Goal: Task Accomplishment & Management: Manage account settings

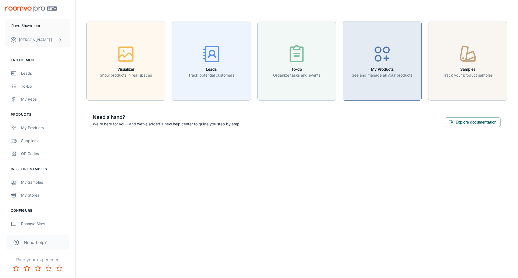
click at [375, 64] on div "button" at bounding box center [382, 55] width 61 height 22
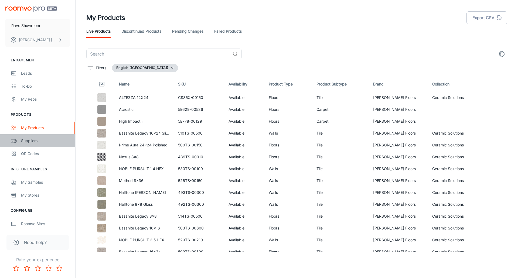
click at [29, 142] on div "Suppliers" at bounding box center [45, 141] width 49 height 6
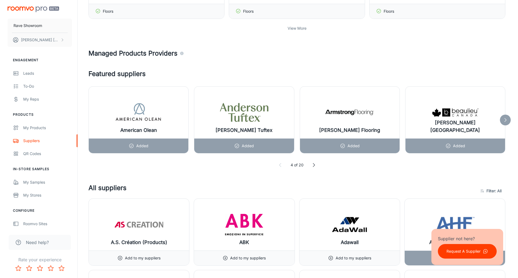
scroll to position [243, 0]
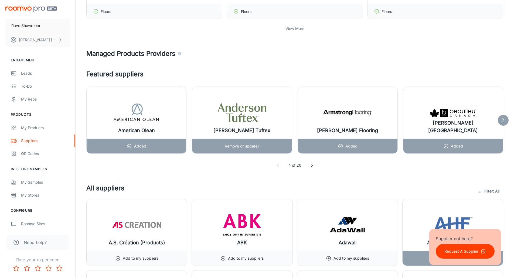
click at [240, 145] on p "Remove or update?" at bounding box center [242, 146] width 35 height 6
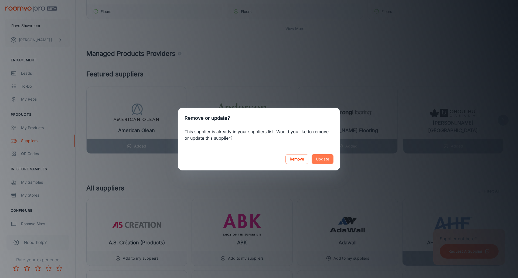
click at [325, 159] on button "Update" at bounding box center [323, 159] width 22 height 10
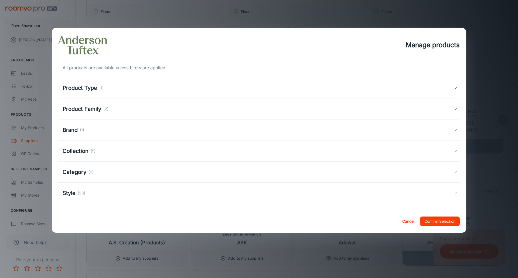
click at [70, 193] on h5 "Style" at bounding box center [69, 193] width 13 height 8
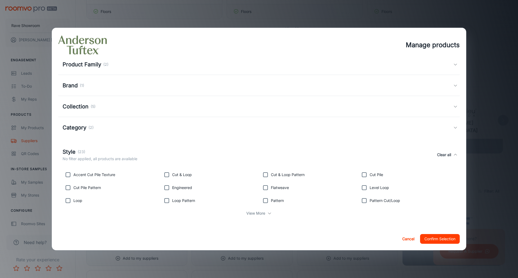
scroll to position [46, 0]
click at [78, 127] on h5 "Category" at bounding box center [75, 126] width 24 height 8
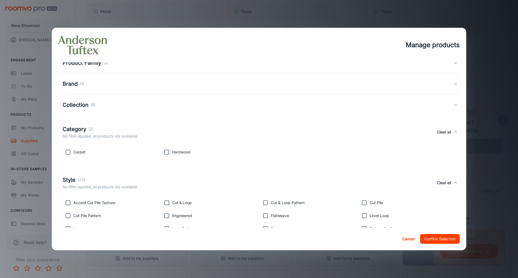
scroll to position [76, 0]
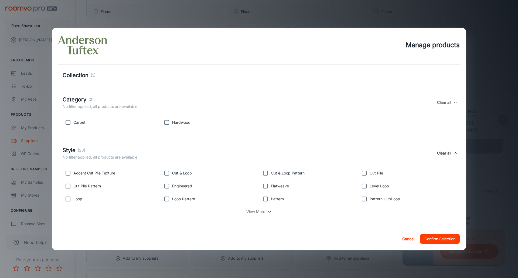
click at [258, 211] on p "View More" at bounding box center [255, 212] width 19 height 6
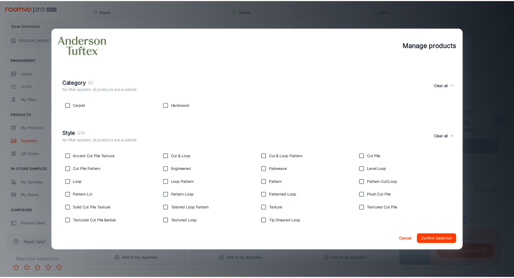
scroll to position [115, 0]
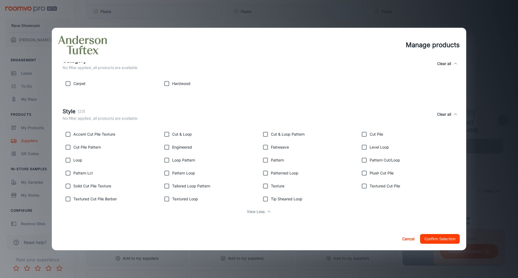
click at [443, 241] on button "Confirm Selection" at bounding box center [440, 239] width 40 height 10
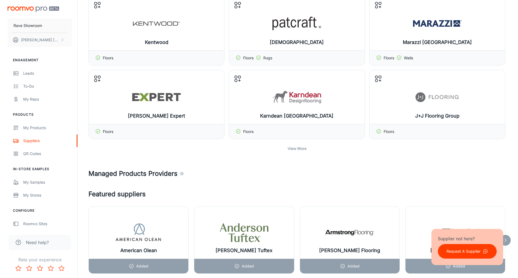
scroll to position [81, 0]
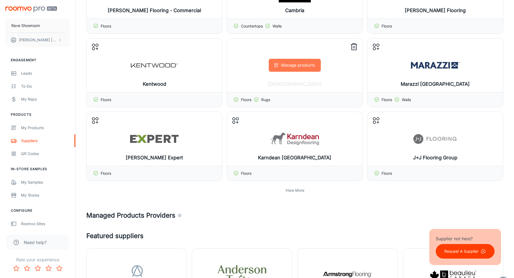
click at [293, 68] on button "Manage products" at bounding box center [295, 65] width 52 height 13
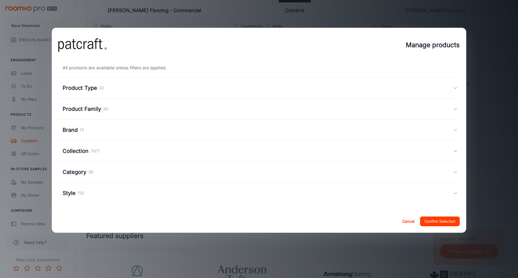
click at [83, 172] on h5 "Category" at bounding box center [75, 172] width 24 height 8
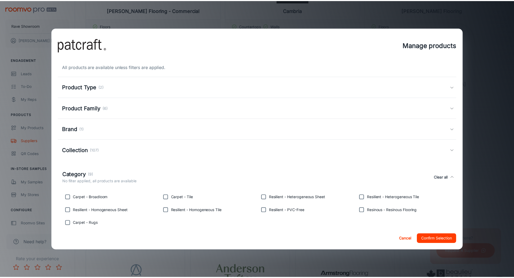
scroll to position [0, 0]
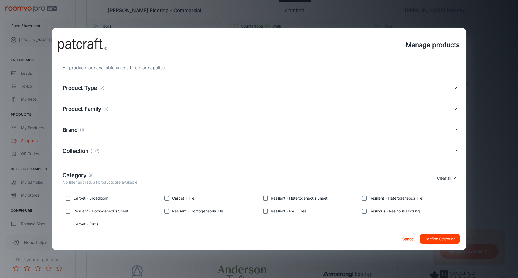
click at [430, 239] on button "Confirm Selection" at bounding box center [440, 239] width 40 height 10
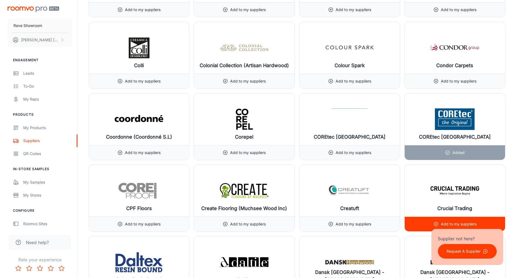
scroll to position [1780, 0]
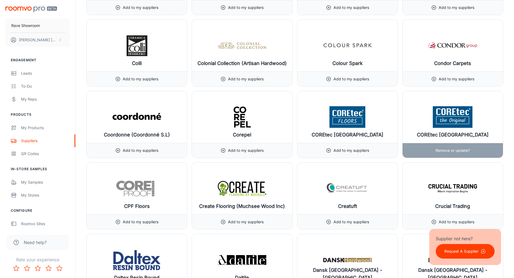
click at [439, 124] on img at bounding box center [452, 117] width 49 height 22
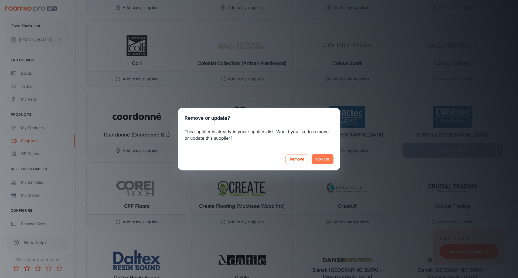
click at [321, 159] on button "Update" at bounding box center [323, 159] width 22 height 10
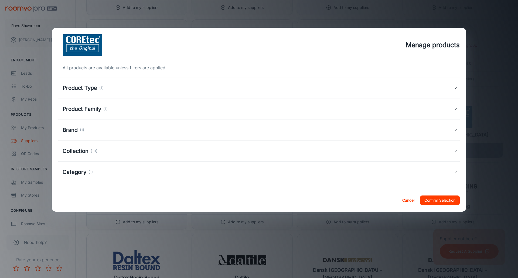
click at [80, 149] on h5 "Collection" at bounding box center [76, 151] width 26 height 8
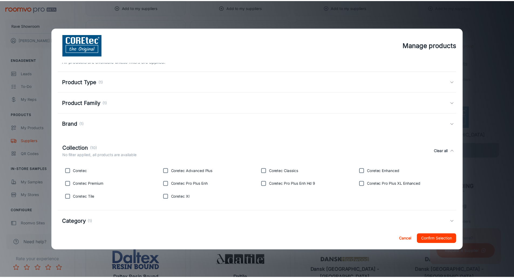
scroll to position [17, 0]
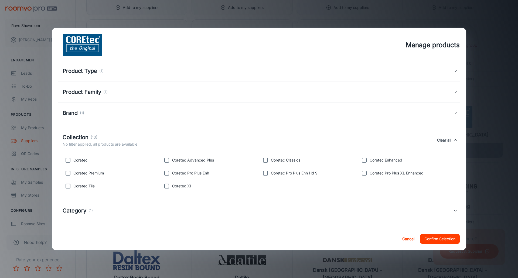
click at [79, 211] on h5 "Category" at bounding box center [75, 211] width 24 height 8
click at [441, 241] on button "Confirm Selection" at bounding box center [440, 239] width 40 height 10
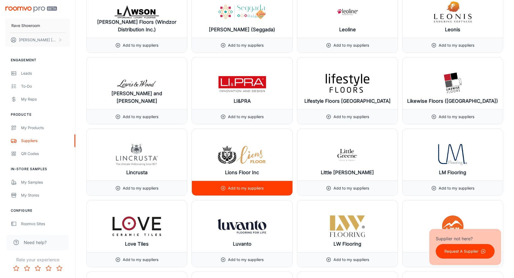
scroll to position [4100, 0]
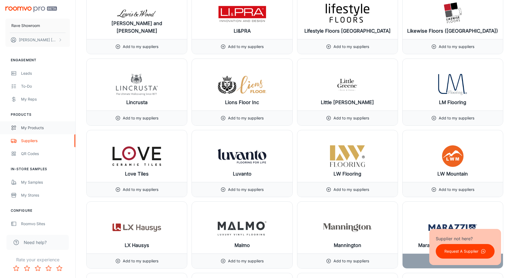
click at [30, 127] on div "My Products" at bounding box center [45, 128] width 49 height 6
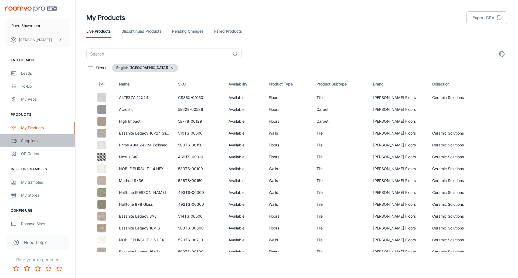
click at [29, 141] on div "Suppliers" at bounding box center [45, 141] width 49 height 6
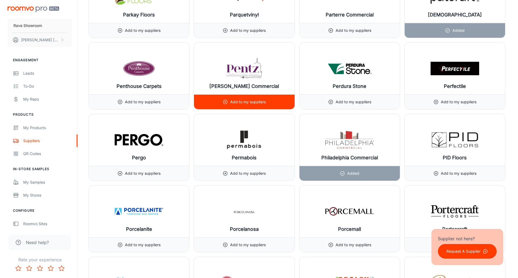
scroll to position [5122, 0]
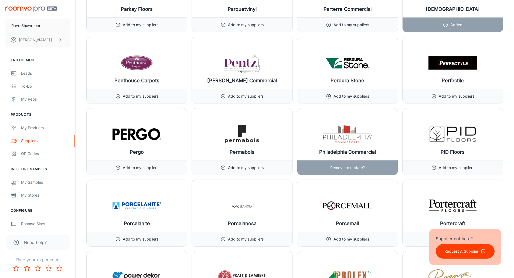
click at [351, 151] on h6 "Philadelphia Commercial" at bounding box center [347, 152] width 57 height 8
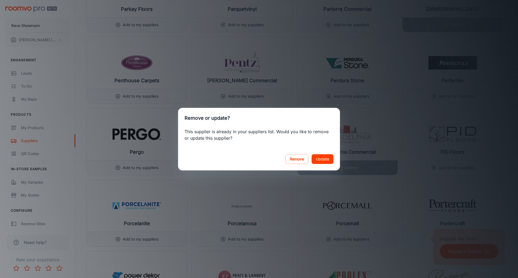
click at [321, 158] on button "Update" at bounding box center [323, 159] width 22 height 10
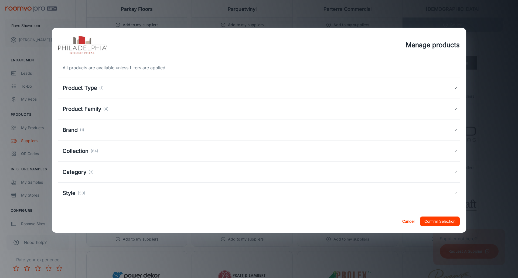
click at [78, 173] on h5 "Category" at bounding box center [75, 172] width 24 height 8
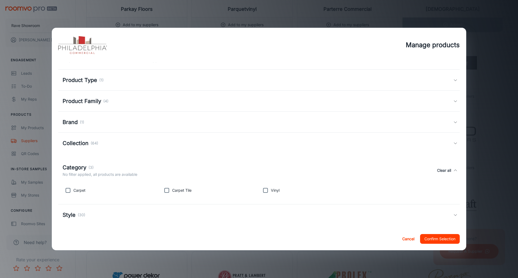
scroll to position [12, 0]
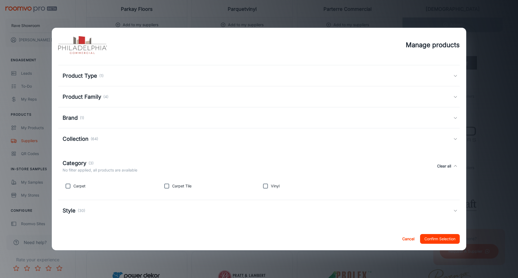
click at [73, 211] on h5 "Style" at bounding box center [69, 211] width 13 height 8
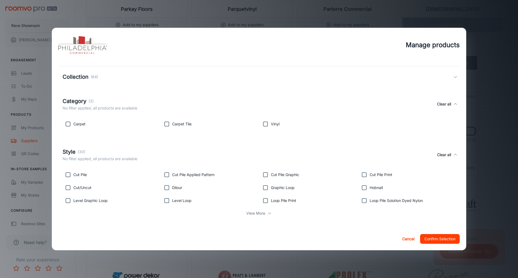
scroll to position [76, 0]
click at [255, 213] on p "View More" at bounding box center [255, 212] width 19 height 6
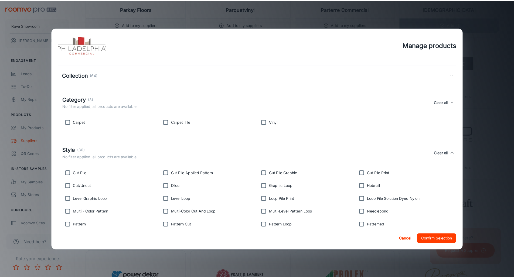
scroll to position [141, 0]
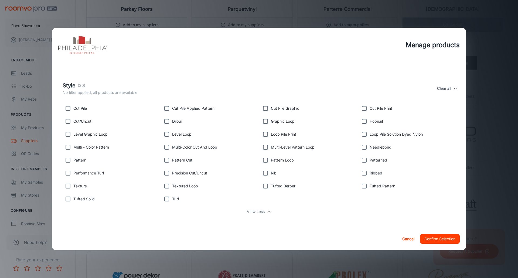
click at [439, 241] on button "Confirm Selection" at bounding box center [440, 239] width 40 height 10
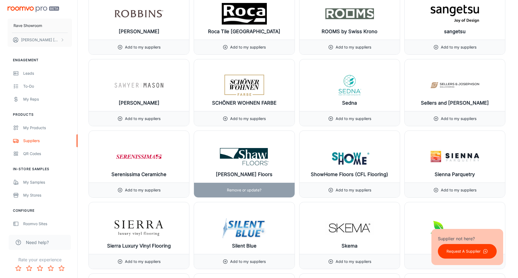
scroll to position [5608, 0]
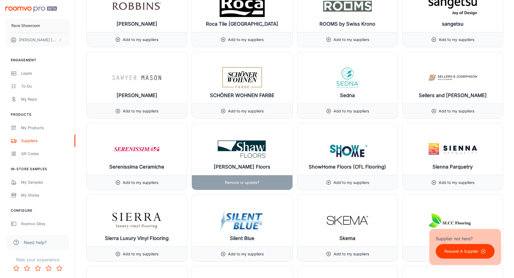
click at [243, 182] on p "Remove or update?" at bounding box center [242, 183] width 35 height 6
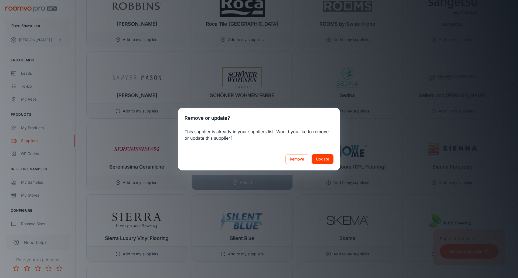
click at [325, 158] on button "Update" at bounding box center [323, 159] width 22 height 10
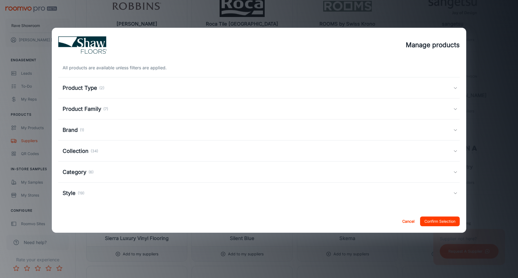
click at [77, 173] on h5 "Category" at bounding box center [75, 172] width 24 height 8
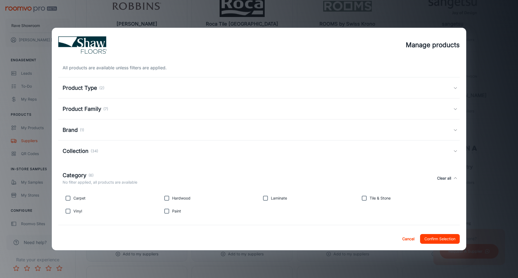
scroll to position [25, 0]
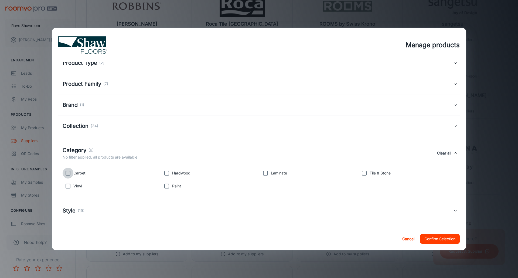
click at [69, 174] on input "checkbox" at bounding box center [68, 173] width 11 height 11
checkbox input "true"
click at [166, 173] on input "checkbox" at bounding box center [166, 173] width 11 height 11
checkbox input "true"
click at [264, 173] on input "checkbox" at bounding box center [265, 173] width 11 height 11
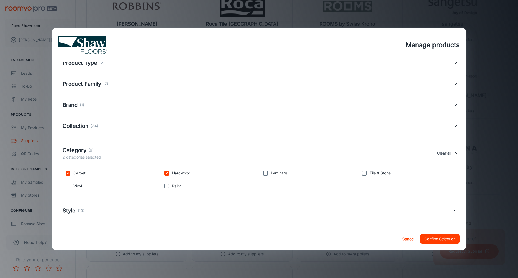
checkbox input "true"
click at [68, 186] on input "checkbox" at bounding box center [68, 186] width 11 height 11
checkbox input "true"
click at [436, 239] on button "Confirm Selection" at bounding box center [440, 239] width 40 height 10
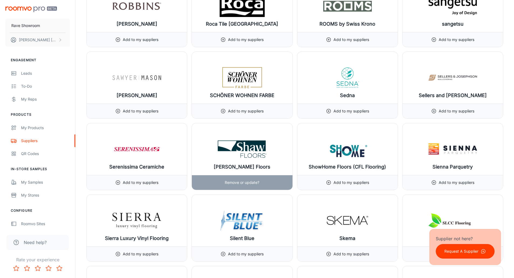
click at [240, 180] on p "Remove or update?" at bounding box center [242, 183] width 35 height 6
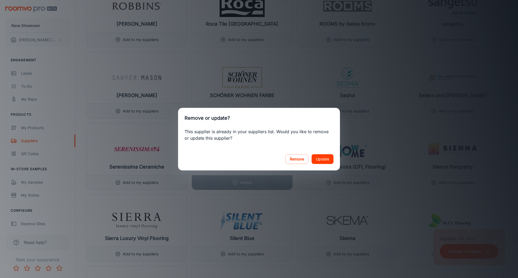
click at [317, 163] on button "Update" at bounding box center [323, 159] width 22 height 10
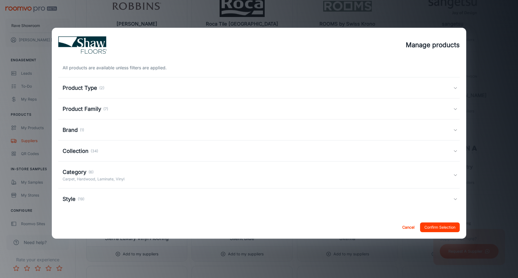
click at [83, 173] on h5 "Category" at bounding box center [75, 172] width 24 height 8
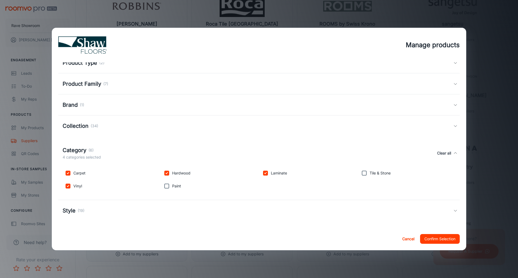
click at [75, 210] on h5 "Style" at bounding box center [69, 211] width 13 height 8
click at [76, 216] on div "Style (19)" at bounding box center [100, 214] width 75 height 8
click at [453, 212] on icon at bounding box center [455, 210] width 4 height 4
click at [90, 220] on p "No filter applied, all products are available" at bounding box center [100, 221] width 75 height 6
click at [79, 152] on h5 "Category" at bounding box center [75, 150] width 24 height 8
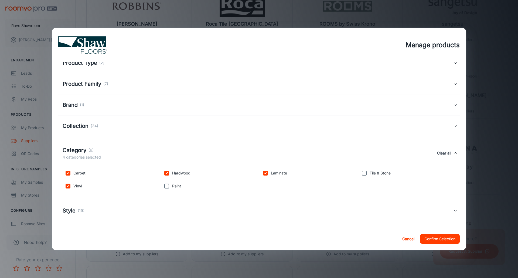
scroll to position [0, 0]
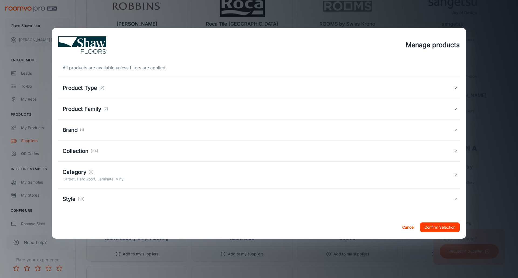
click at [73, 200] on h5 "Style" at bounding box center [69, 199] width 13 height 8
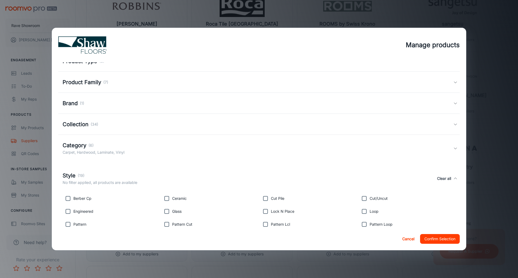
scroll to position [52, 0]
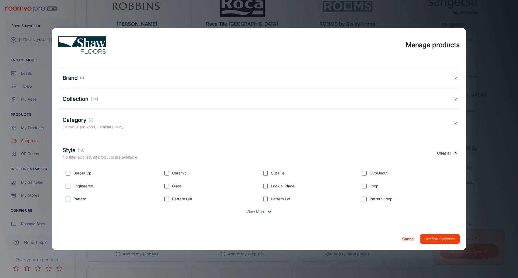
click at [265, 213] on div "View More" at bounding box center [259, 212] width 393 height 10
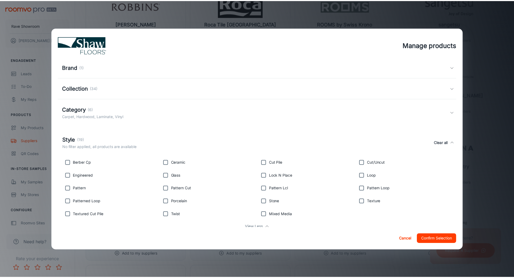
scroll to position [78, 0]
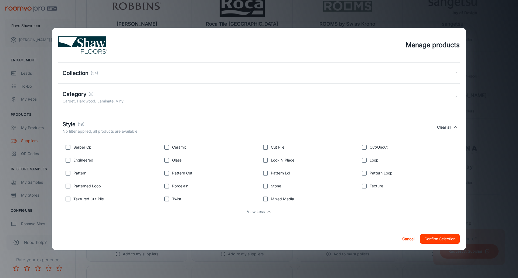
click at [428, 240] on button "Confirm Selection" at bounding box center [440, 239] width 40 height 10
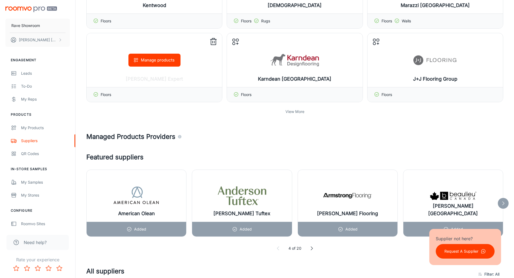
scroll to position [162, 0]
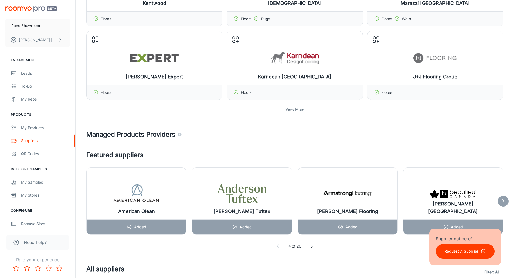
click at [295, 111] on p "View More" at bounding box center [294, 110] width 19 height 6
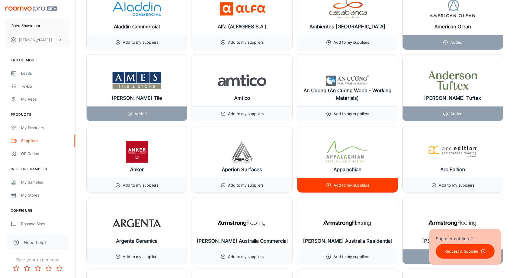
scroll to position [755, 0]
